Goal: Check status

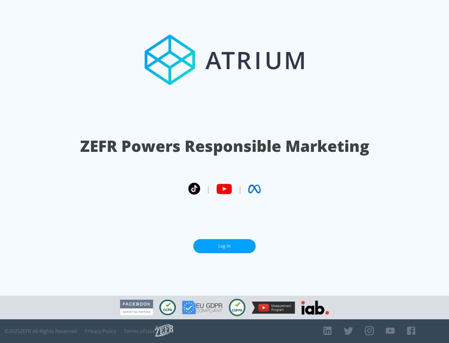
click at [225, 244] on link "Log In" at bounding box center [224, 246] width 62 height 14
